Goal: Information Seeking & Learning: Find specific fact

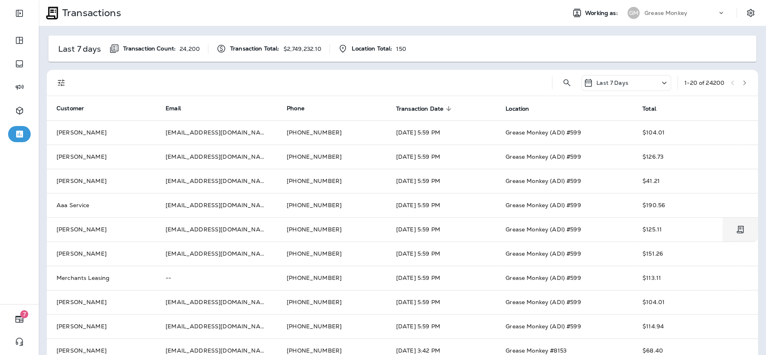
scroll to position [41, 0]
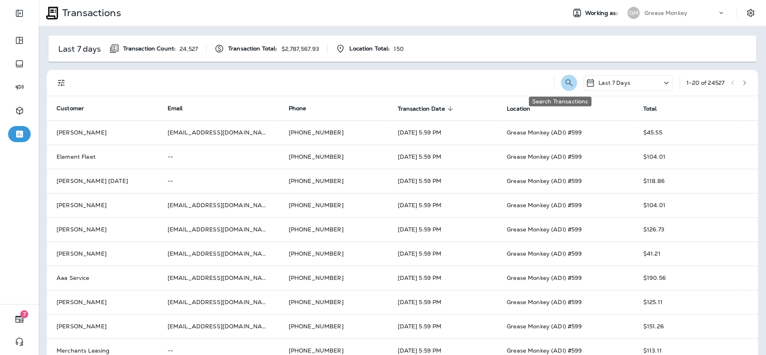
click at [564, 85] on icon "Search Transactions" at bounding box center [569, 83] width 10 height 10
type input "*******"
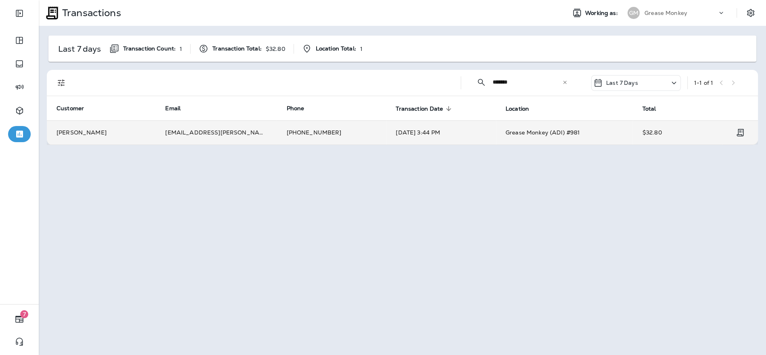
click at [366, 132] on td "[PHONE_NUMBER]" at bounding box center [330, 132] width 109 height 24
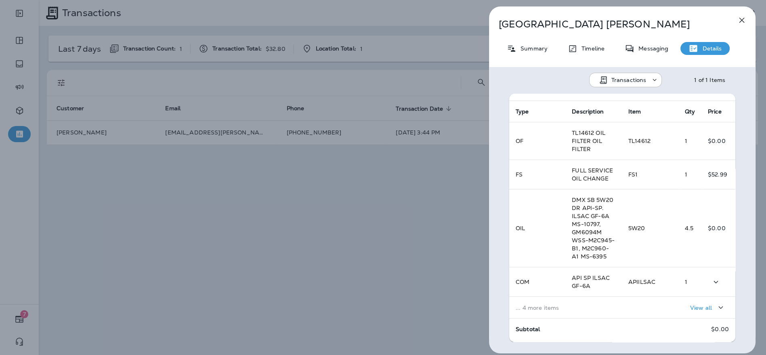
scroll to position [199, 0]
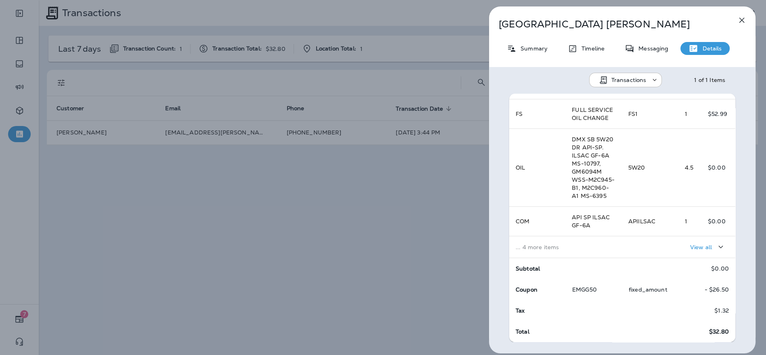
click at [693, 245] on p "View all" at bounding box center [701, 247] width 22 height 6
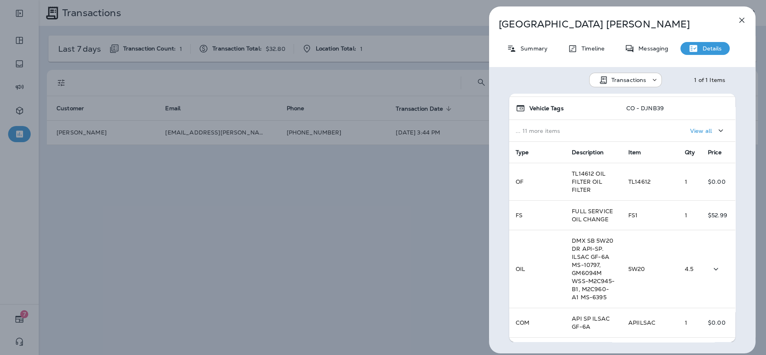
scroll to position [89, 0]
click at [665, 51] on p "Messaging" at bounding box center [651, 48] width 34 height 6
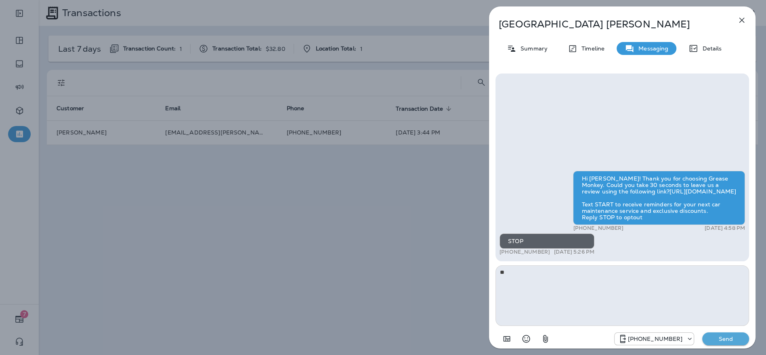
type textarea "*"
click at [741, 21] on icon "button" at bounding box center [741, 20] width 10 height 10
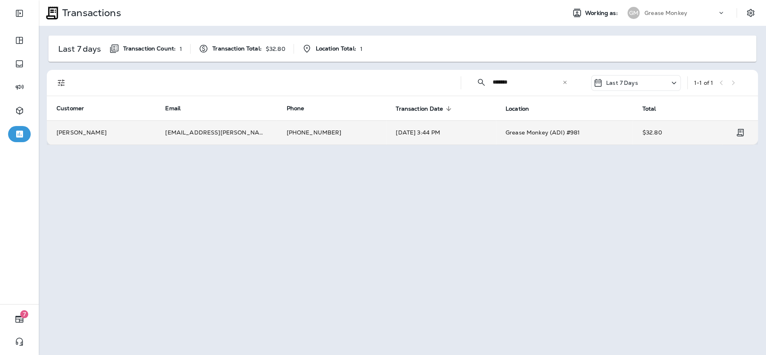
click at [468, 127] on td "[DATE] 3:44 PM" at bounding box center [441, 132] width 110 height 24
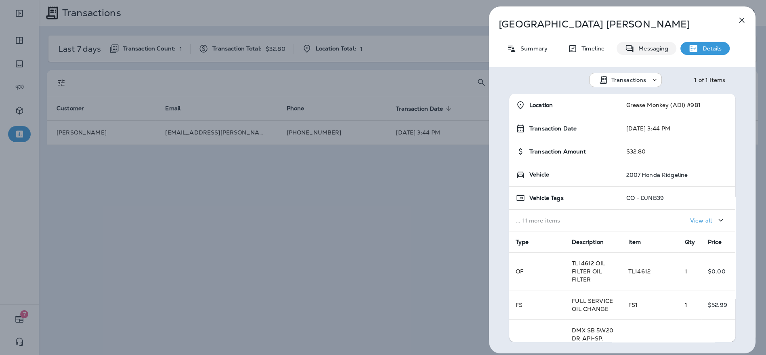
click at [649, 44] on div "Messaging" at bounding box center [646, 48] width 60 height 13
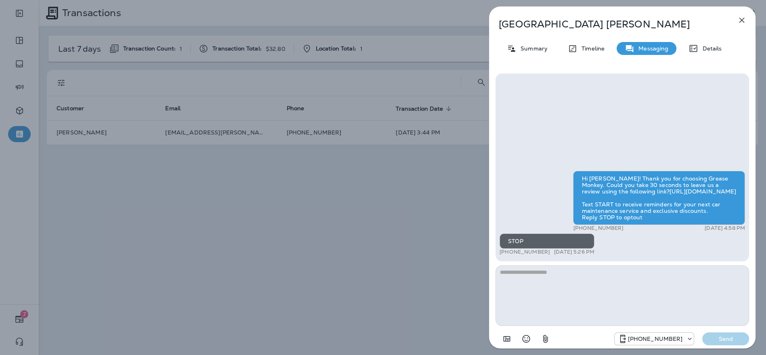
click at [743, 20] on icon "button" at bounding box center [741, 20] width 10 height 10
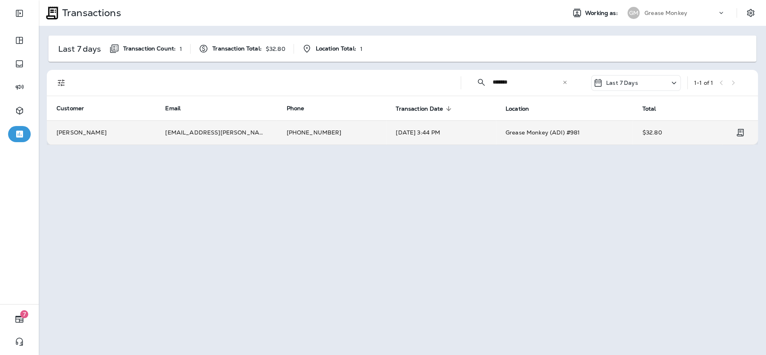
click at [375, 127] on td "[PHONE_NUMBER]" at bounding box center [330, 132] width 109 height 24
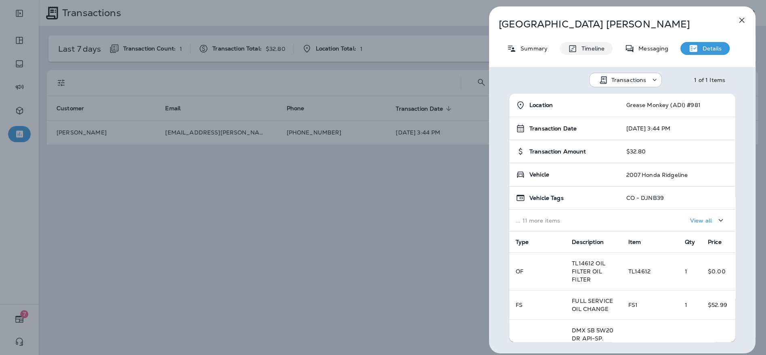
click at [579, 53] on div "Timeline" at bounding box center [585, 48] width 53 height 13
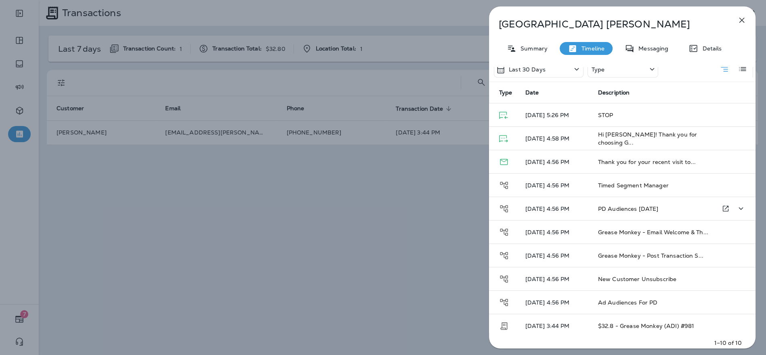
scroll to position [15, 0]
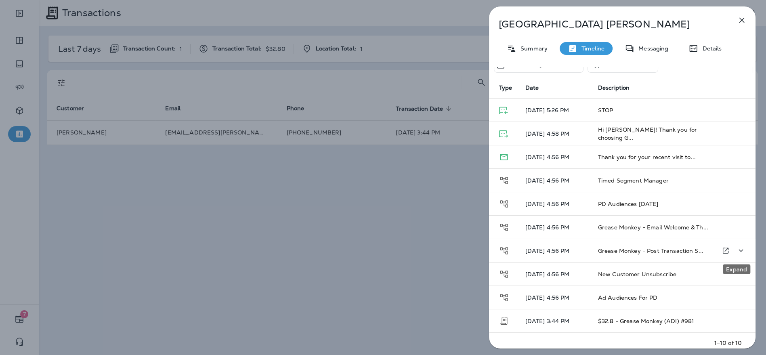
click at [738, 249] on icon "Expand" at bounding box center [741, 250] width 10 height 10
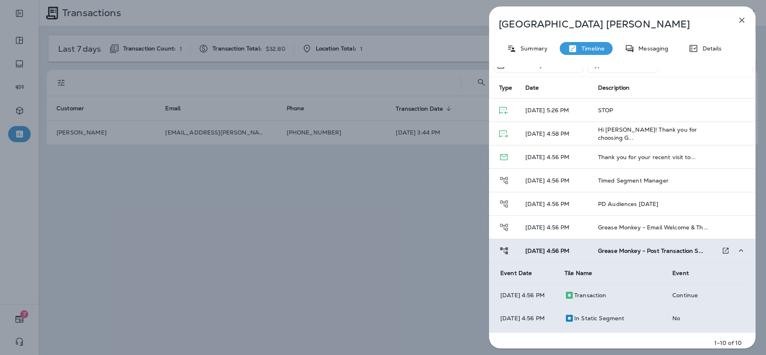
click at [28, 88] on div "[PERSON_NAME] Summary Timeline Messaging Details Last 30 Days Type Type Date De…" at bounding box center [383, 177] width 766 height 355
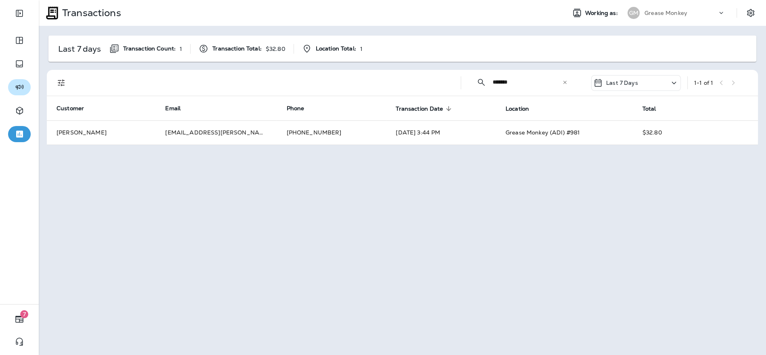
click at [20, 88] on icon "button" at bounding box center [19, 87] width 8 height 5
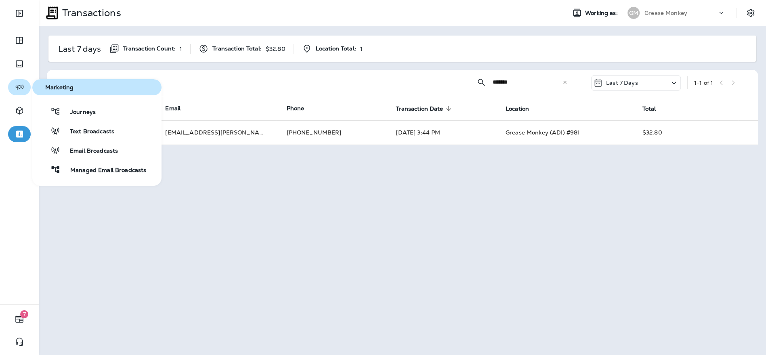
click at [26, 88] on button "button" at bounding box center [19, 87] width 23 height 16
click at [65, 111] on span "Journeys" at bounding box center [78, 113] width 35 height 8
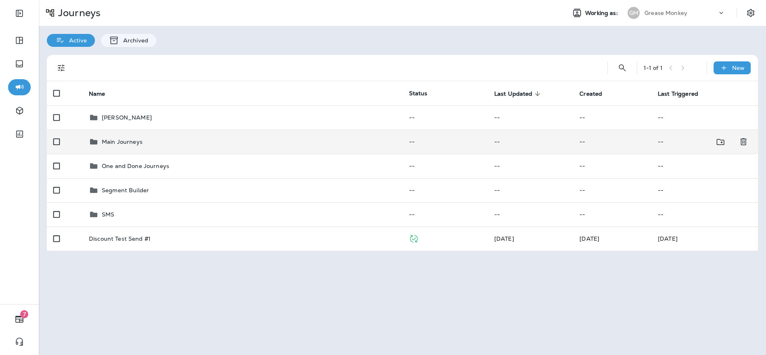
click at [169, 145] on div "Main Journeys" at bounding box center [242, 142] width 307 height 10
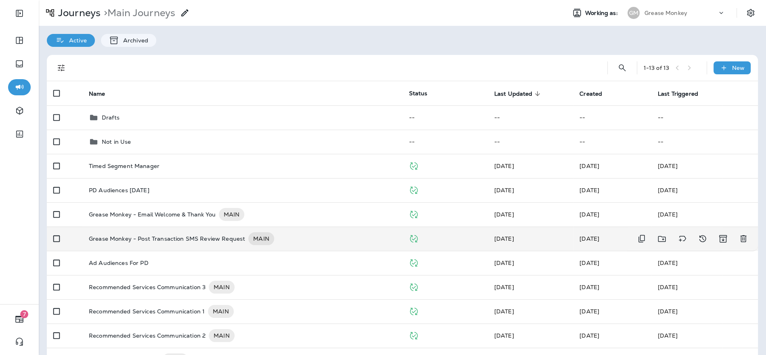
click at [176, 234] on p "Grease Monkey - Post Transaction SMS Review Request" at bounding box center [167, 238] width 156 height 13
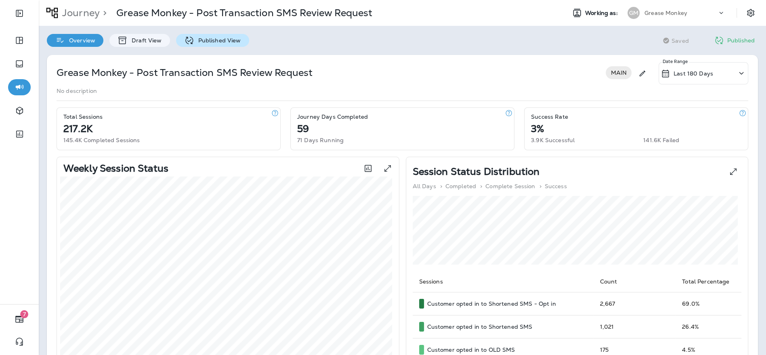
click at [218, 44] on p "Published View" at bounding box center [217, 40] width 47 height 6
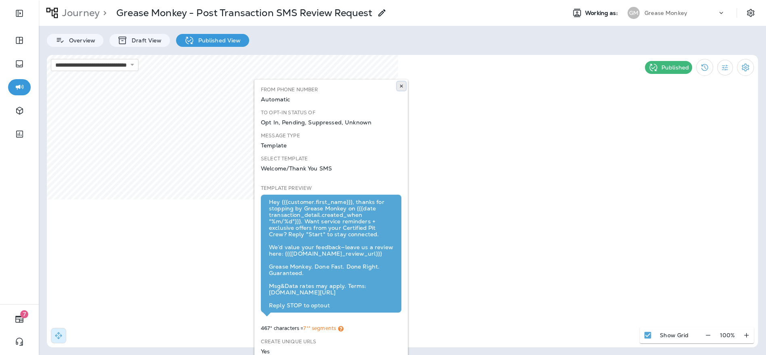
click at [400, 86] on icon at bounding box center [401, 86] width 5 height 5
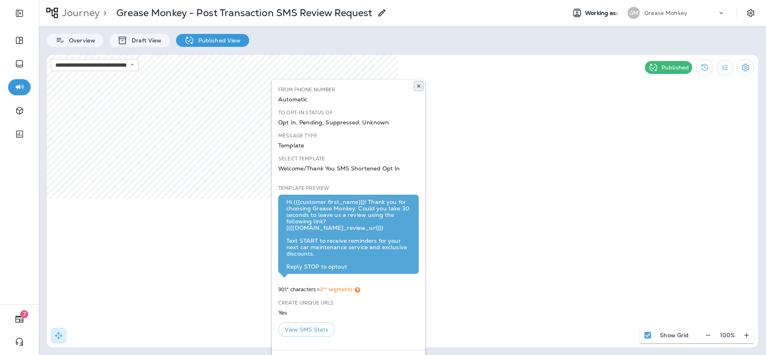
click at [421, 85] on button at bounding box center [418, 86] width 9 height 9
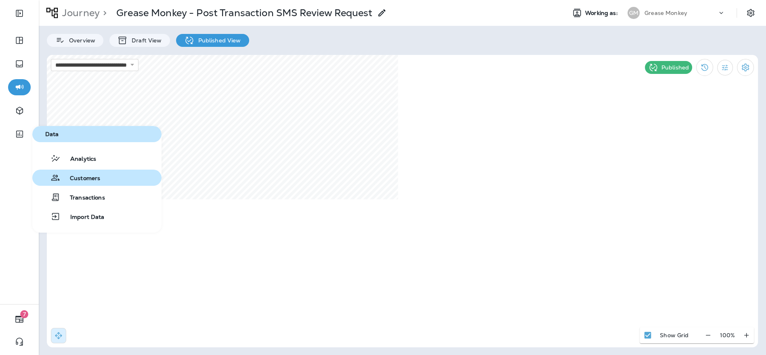
click at [100, 182] on button "Customers" at bounding box center [96, 177] width 129 height 16
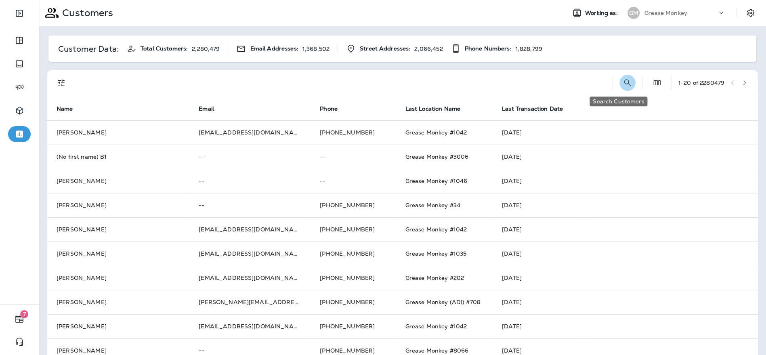
click at [622, 85] on icon "Search Customers" at bounding box center [627, 83] width 10 height 10
click at [594, 83] on input "text" at bounding box center [585, 81] width 84 height 21
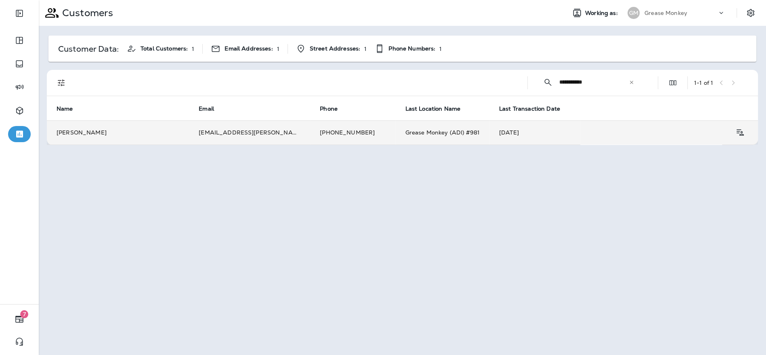
type input "**********"
click at [364, 134] on td "[PHONE_NUMBER]" at bounding box center [352, 132] width 85 height 24
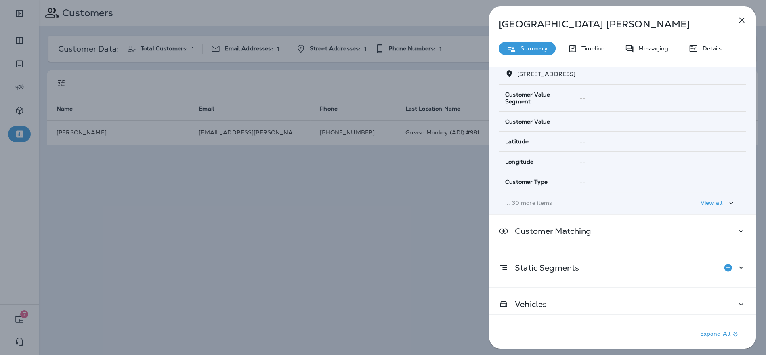
scroll to position [107, 0]
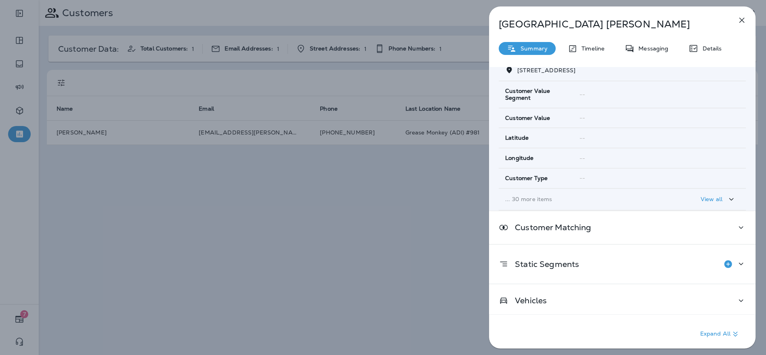
click at [700, 192] on button "View all" at bounding box center [718, 199] width 42 height 15
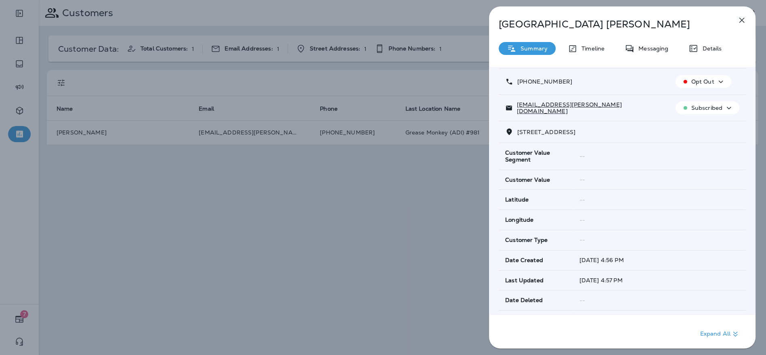
scroll to position [0, 0]
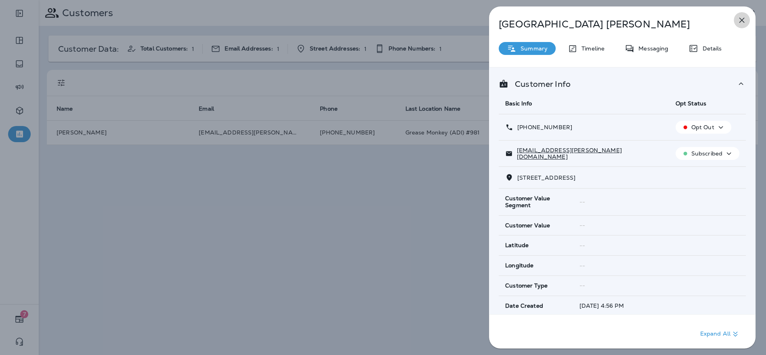
click at [740, 19] on icon "button" at bounding box center [741, 20] width 5 height 5
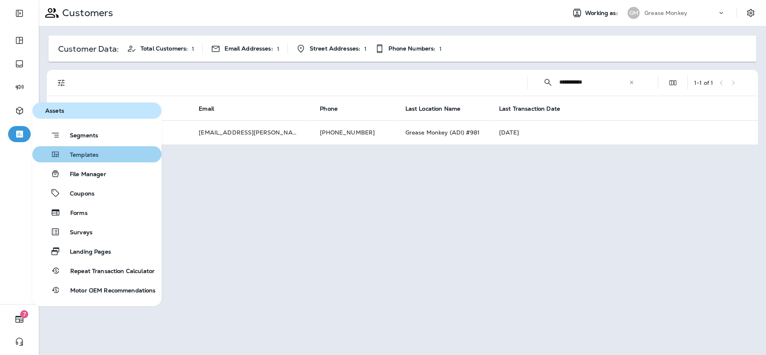
click at [98, 156] on button "Templates" at bounding box center [96, 154] width 129 height 16
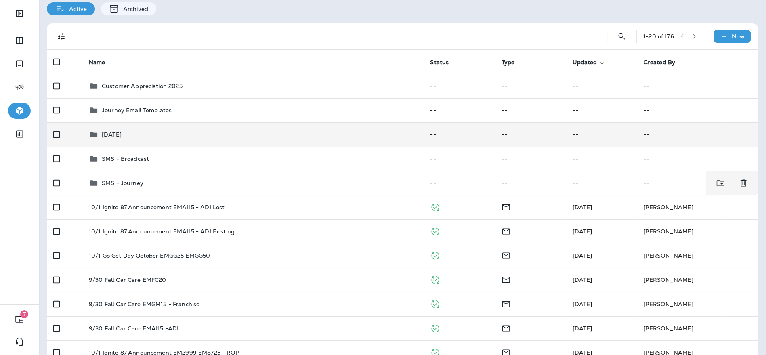
scroll to position [32, 0]
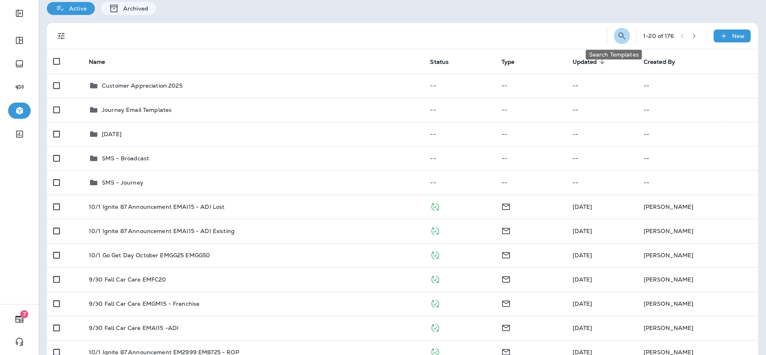
click at [618, 36] on button "Search Templates" at bounding box center [621, 36] width 16 height 16
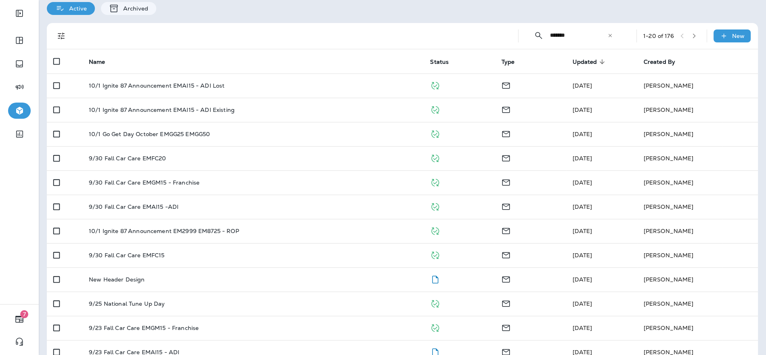
scroll to position [0, 0]
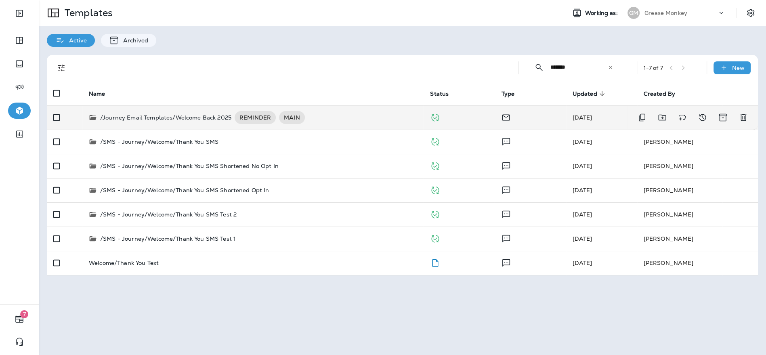
type input "*******"
click at [207, 115] on p "/Journey Email Templates/Welcome Back 2025" at bounding box center [165, 117] width 131 height 13
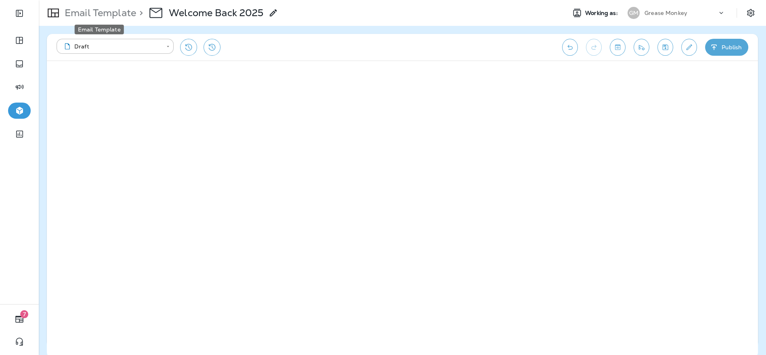
click at [116, 11] on p "Email Template" at bounding box center [98, 13] width 75 height 12
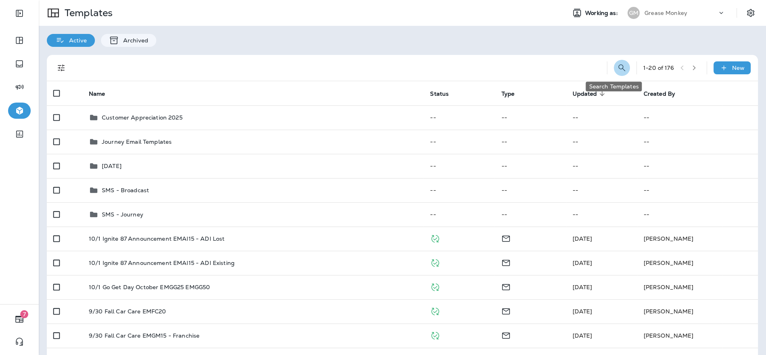
click at [617, 68] on icon "Search Templates" at bounding box center [622, 68] width 10 height 10
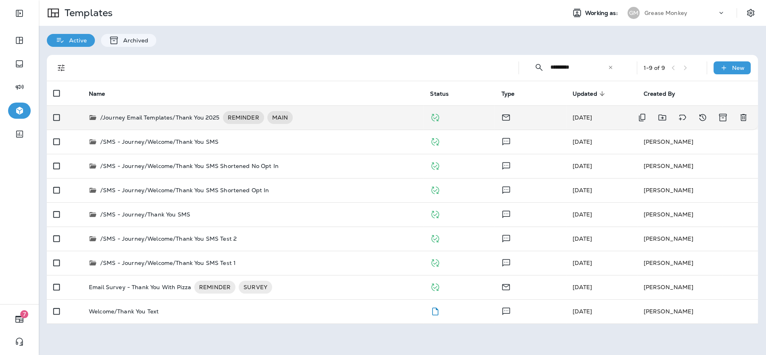
type input "*********"
click at [397, 114] on div "/Journey Email Templates/Thank You 2025 REMINDER MAIN" at bounding box center [253, 117] width 328 height 13
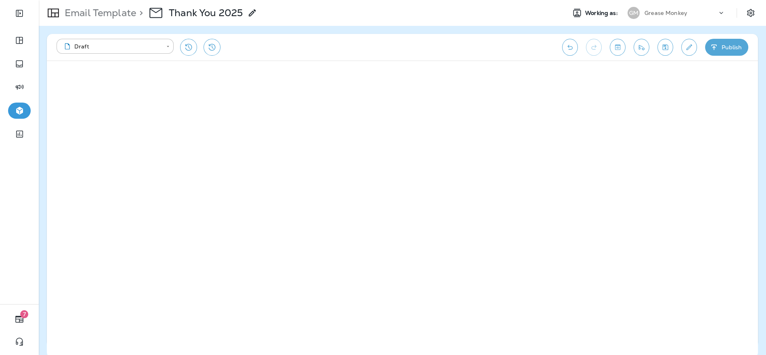
click at [620, 51] on icon "Toggle preview" at bounding box center [617, 47] width 8 height 8
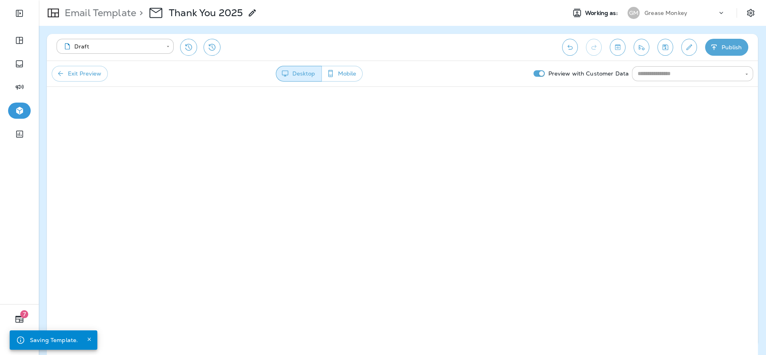
click at [650, 74] on input "text" at bounding box center [685, 74] width 103 height 10
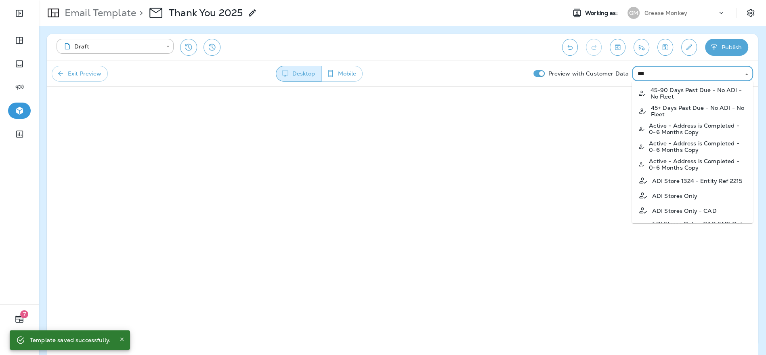
click at [682, 198] on p "ADI Stores Only" at bounding box center [674, 195] width 45 height 6
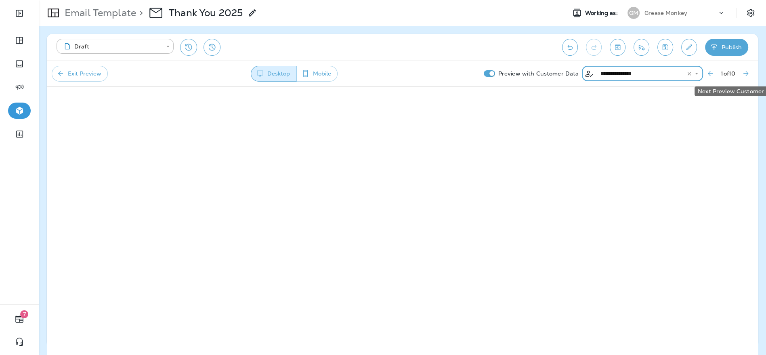
type input "**********"
click at [743, 75] on icon "Next Preview Customer" at bounding box center [745, 73] width 8 height 8
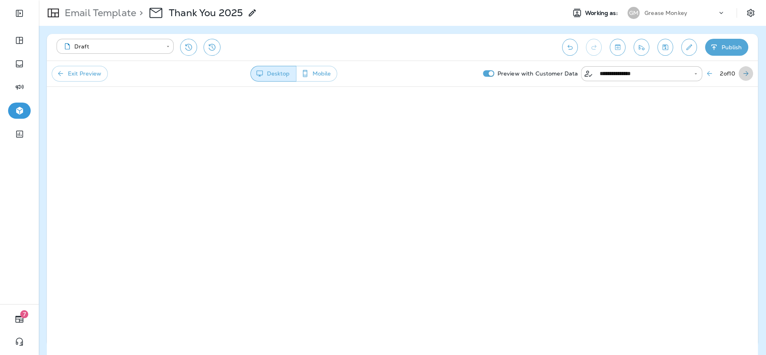
click at [746, 73] on icon "Next Preview Customer" at bounding box center [745, 73] width 5 height 5
click at [747, 76] on icon "Next Preview Customer" at bounding box center [745, 73] width 8 height 8
click at [746, 74] on icon "Next Preview Customer" at bounding box center [745, 73] width 5 height 5
click at [750, 11] on icon "Settings" at bounding box center [750, 13] width 10 height 10
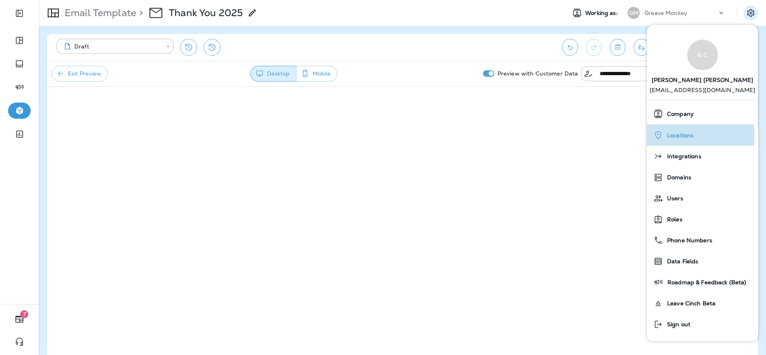
click at [670, 135] on span "Locations" at bounding box center [678, 135] width 30 height 7
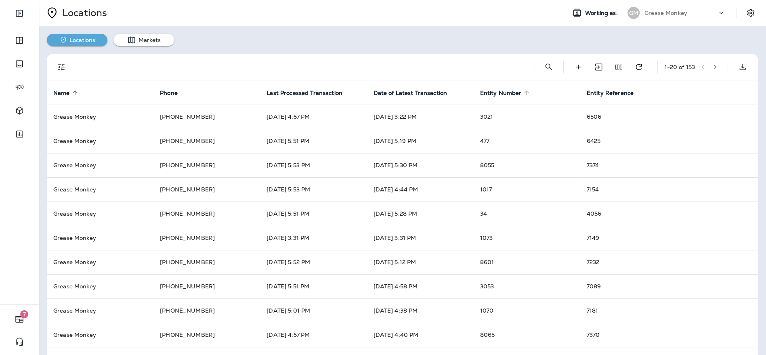
click at [523, 93] on icon at bounding box center [526, 92] width 7 height 7
click at [524, 92] on icon at bounding box center [526, 92] width 7 height 7
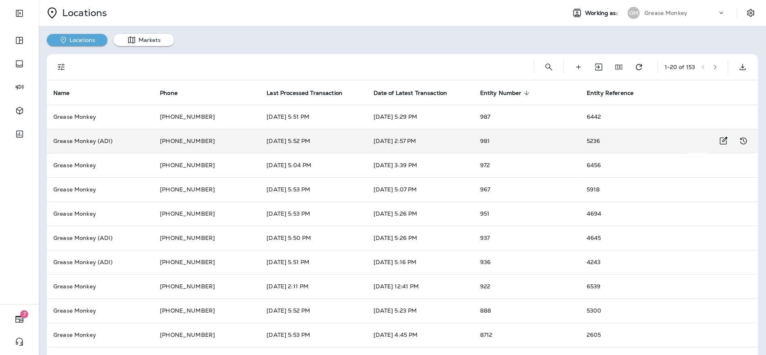
click at [497, 145] on td "981" at bounding box center [526, 141] width 107 height 24
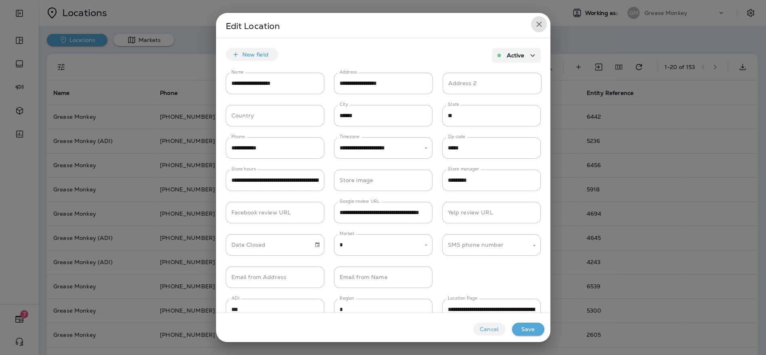
click at [534, 24] on icon "close" at bounding box center [539, 24] width 10 height 10
